Goal: Information Seeking & Learning: Learn about a topic

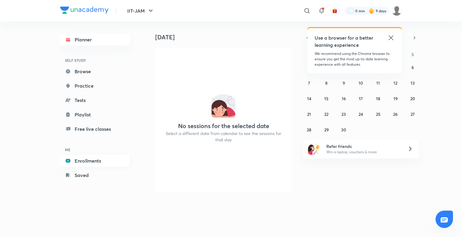
click at [96, 159] on link "Enrollments" at bounding box center [95, 161] width 70 height 12
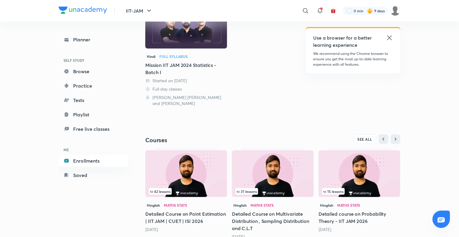
scroll to position [103, 0]
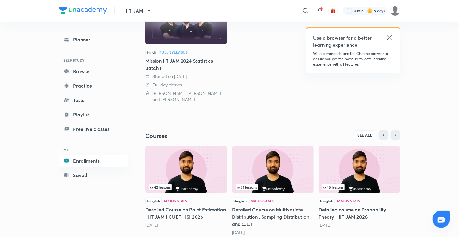
click at [197, 169] on img at bounding box center [186, 169] width 82 height 47
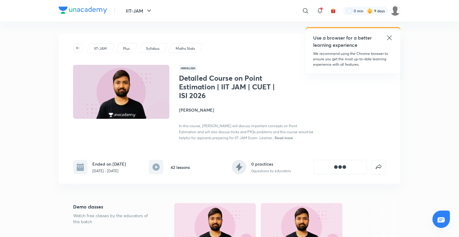
scroll to position [79, 0]
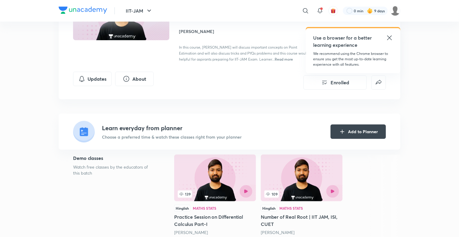
click at [192, 30] on h4 "[PERSON_NAME]" at bounding box center [246, 31] width 135 height 6
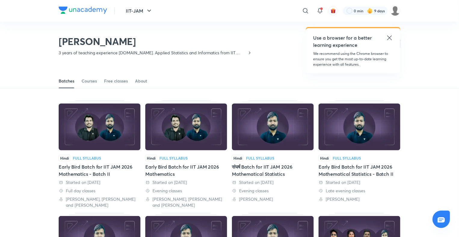
scroll to position [41, 0]
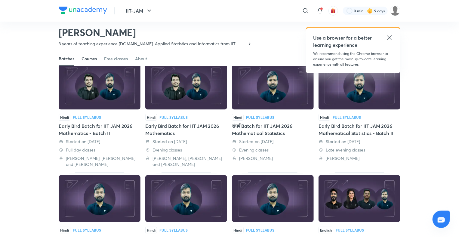
click at [88, 57] on div "Courses" at bounding box center [88, 59] width 15 height 6
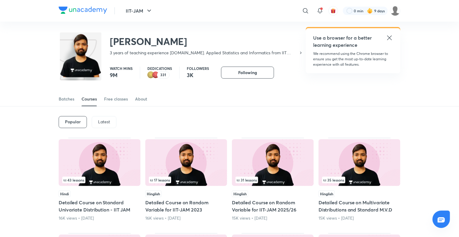
click at [108, 120] on p "Latest" at bounding box center [104, 122] width 12 height 5
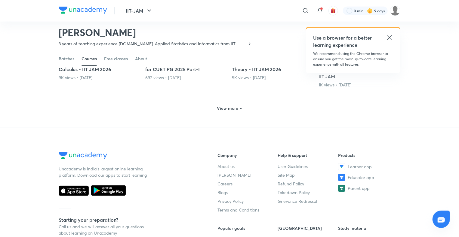
scroll to position [324, 0]
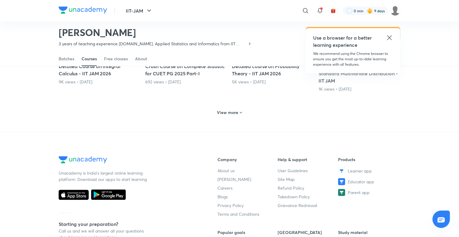
click at [236, 111] on h6 "View more" at bounding box center [227, 113] width 21 height 6
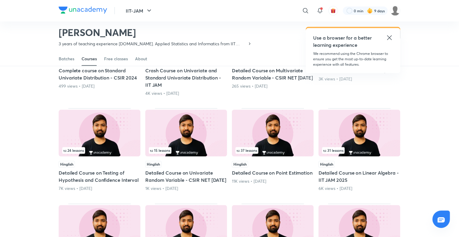
scroll to position [427, 0]
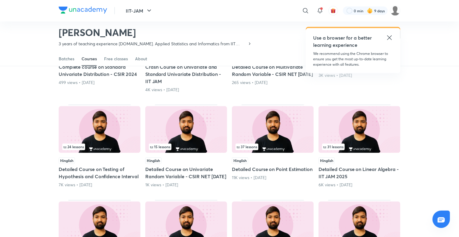
click at [99, 139] on img at bounding box center [100, 129] width 82 height 47
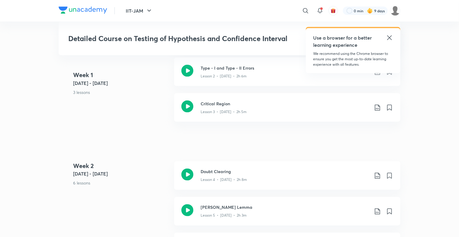
scroll to position [435, 0]
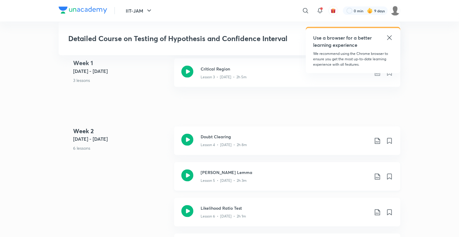
click at [232, 174] on h3 "[PERSON_NAME] Lemma" at bounding box center [284, 173] width 168 height 6
